Goal: Unclear

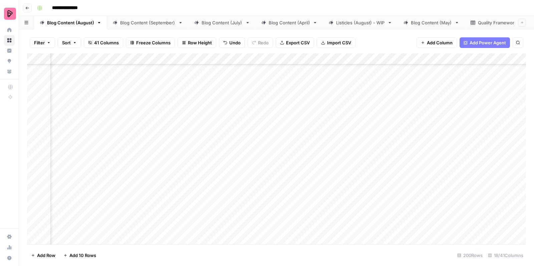
scroll to position [2335, 330]
